Goal: Information Seeking & Learning: Learn about a topic

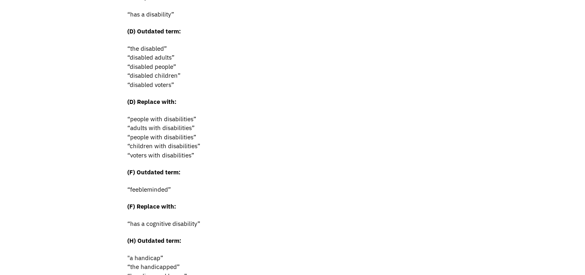
scroll to position [805, 0]
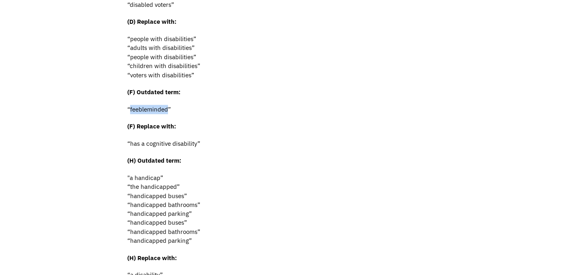
drag, startPoint x: 129, startPoint y: 110, endPoint x: 168, endPoint y: 108, distance: 39.1
click at [168, 108] on p "“feebleminded”" at bounding box center [292, 109] width 330 height 9
copy p "feebleminded"
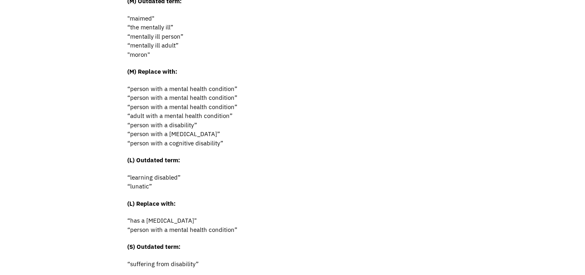
scroll to position [1289, 0]
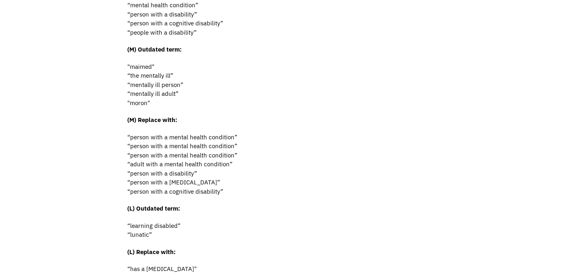
click at [281, 173] on p "“person with a mental health condition” “person with a mental health condition”…" at bounding box center [292, 165] width 330 height 64
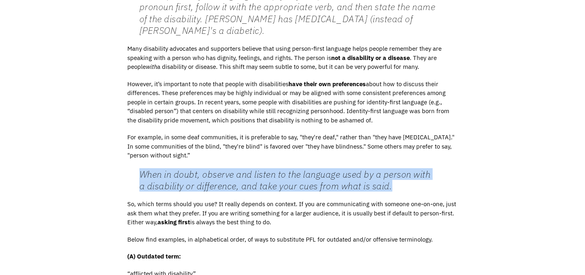
drag, startPoint x: 141, startPoint y: 175, endPoint x: 416, endPoint y: 188, distance: 275.0
click at [416, 188] on blockquote "When in doubt, observe and listen to the language used by a person with a disab…" at bounding box center [287, 180] width 297 height 24
click at [422, 182] on blockquote "When in doubt, observe and listen to the language used by a person with a disab…" at bounding box center [287, 180] width 297 height 24
drag, startPoint x: 246, startPoint y: 186, endPoint x: 130, endPoint y: 174, distance: 116.6
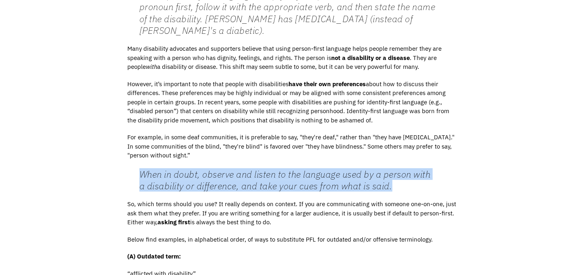
copy blockquote "When in doubt, observe and listen to the language used by a person with a disab…"
drag, startPoint x: 146, startPoint y: 222, endPoint x: 278, endPoint y: 222, distance: 131.7
click at [278, 222] on p "So, which terms should you use? It really depends on context. If you are commun…" at bounding box center [292, 213] width 330 height 27
copy p "Either way, asking first is always the best thing to do."
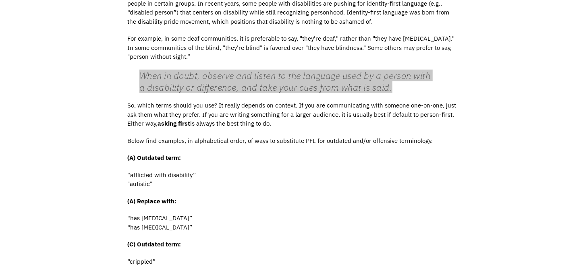
scroll to position [587, 0]
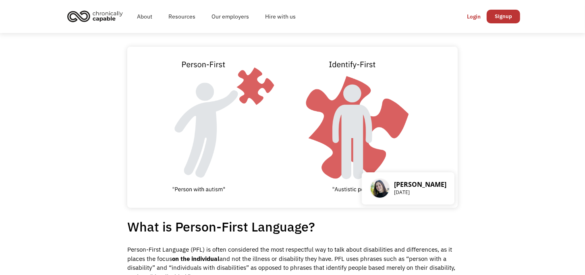
click at [115, 14] on img "home" at bounding box center [95, 16] width 60 height 18
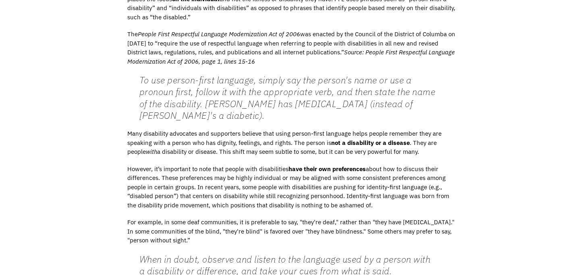
scroll to position [322, 0]
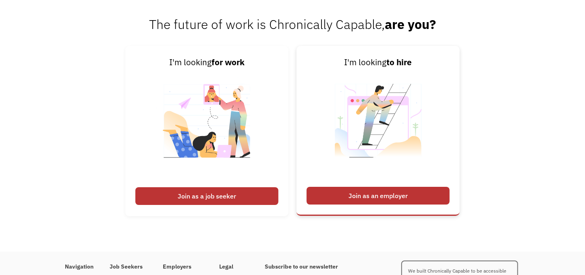
scroll to position [1911, 0]
